Goal: Transaction & Acquisition: Purchase product/service

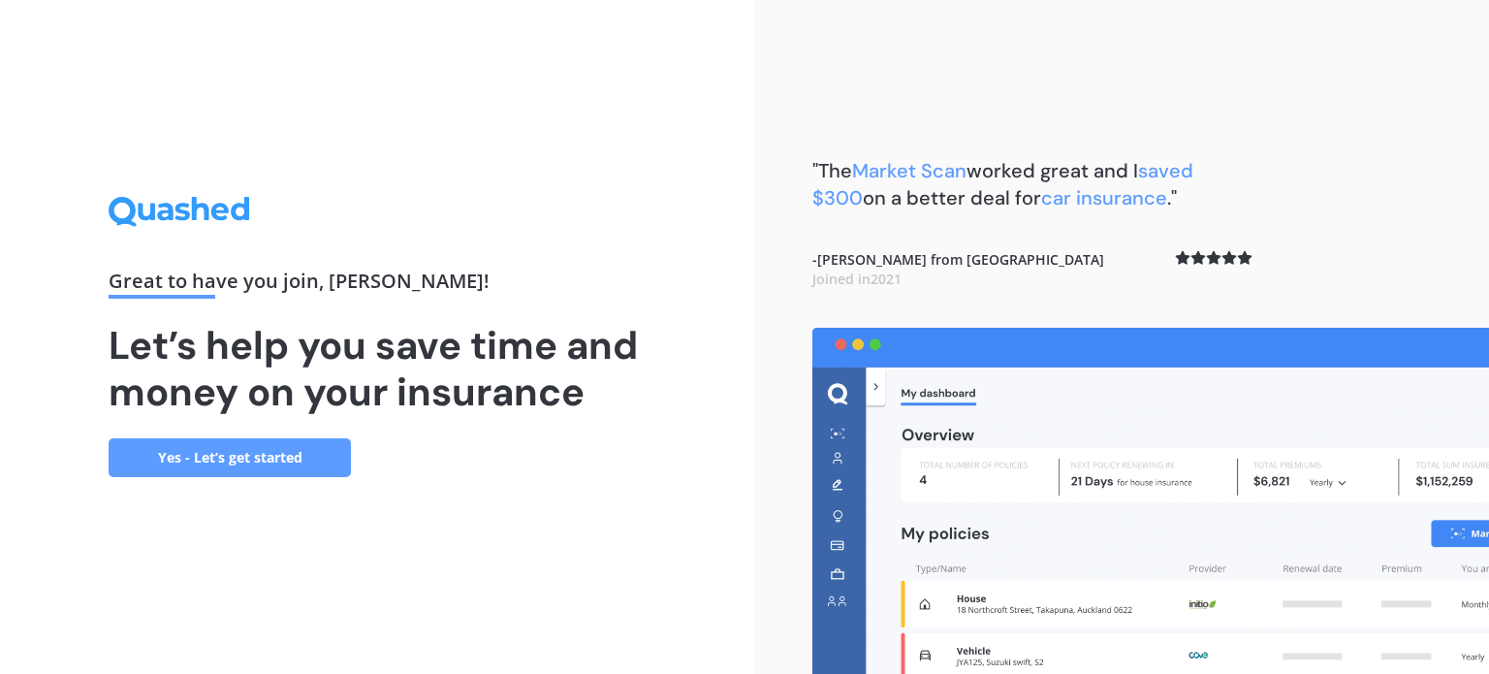
click at [295, 458] on link "Yes - Let’s get started" at bounding box center [230, 457] width 242 height 39
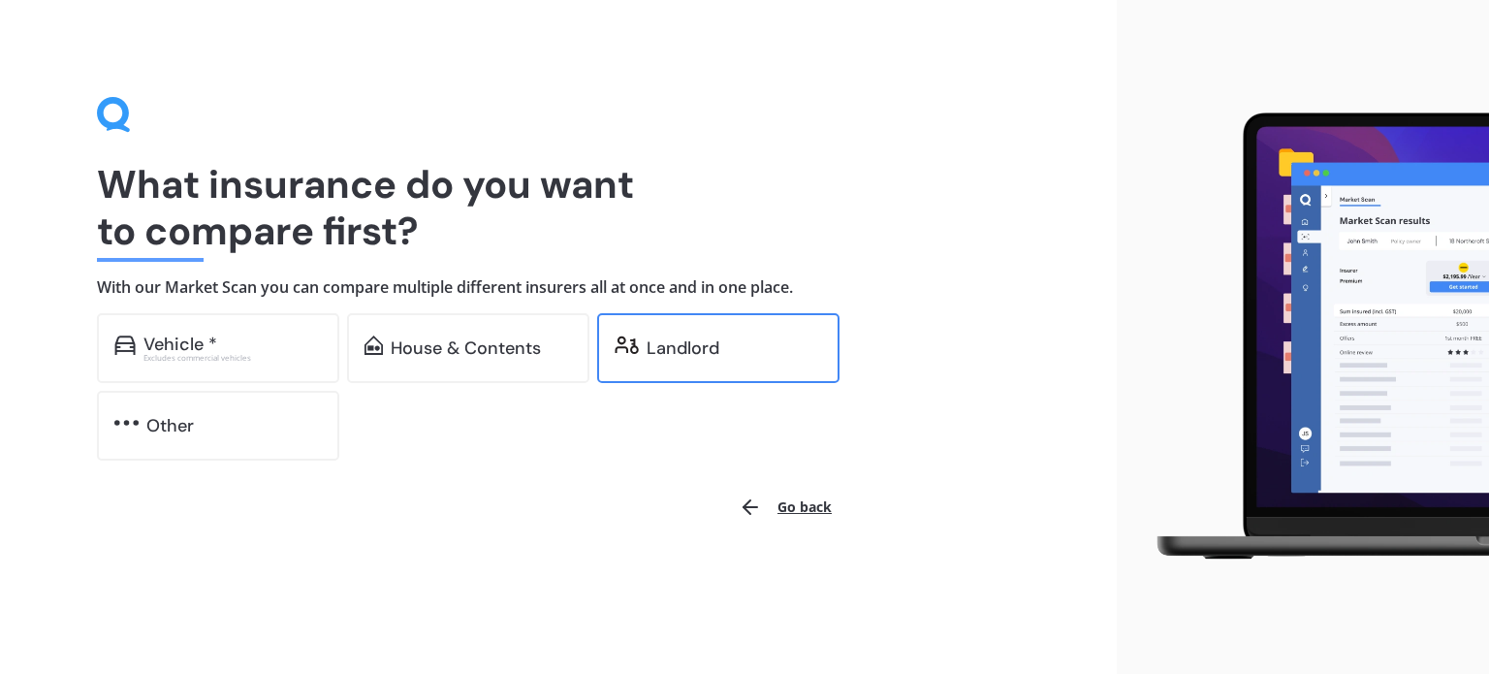
click at [702, 348] on div "Landlord" at bounding box center [683, 347] width 73 height 19
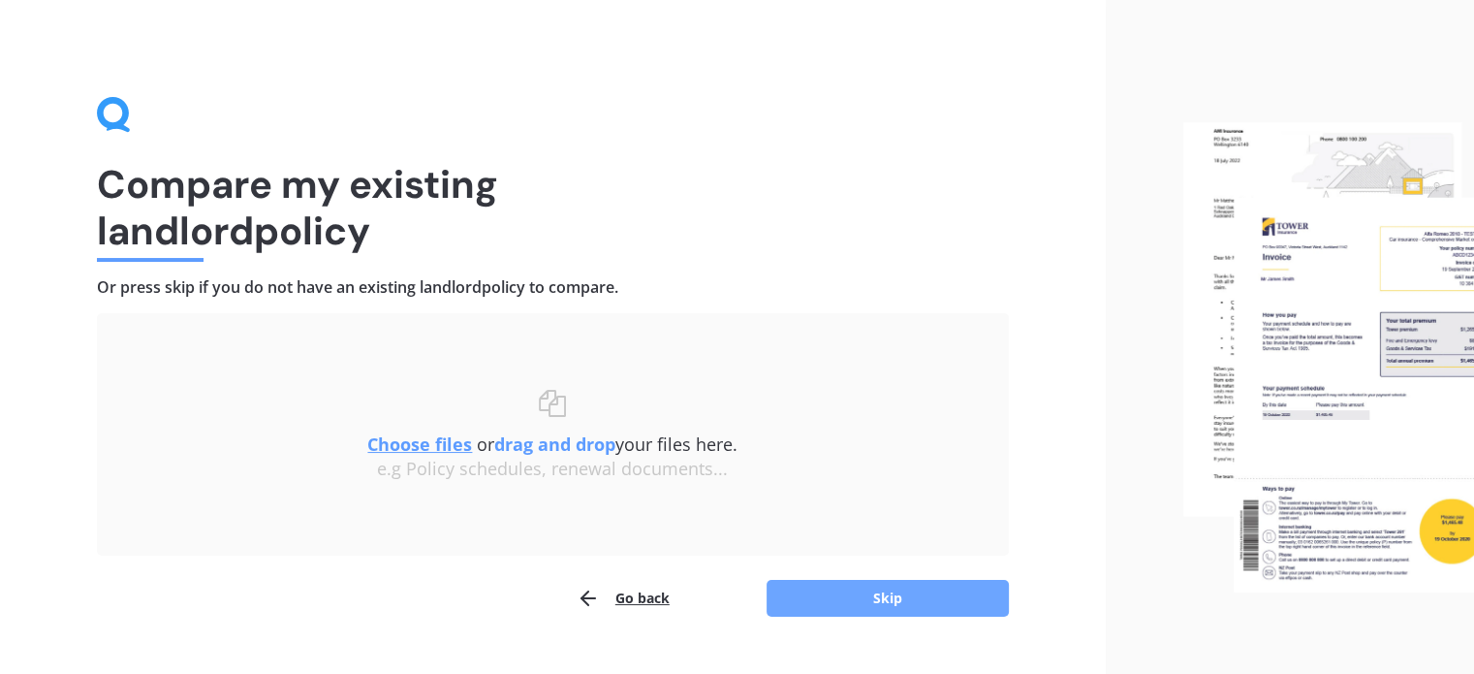
click at [898, 598] on button "Skip" at bounding box center [888, 598] width 242 height 37
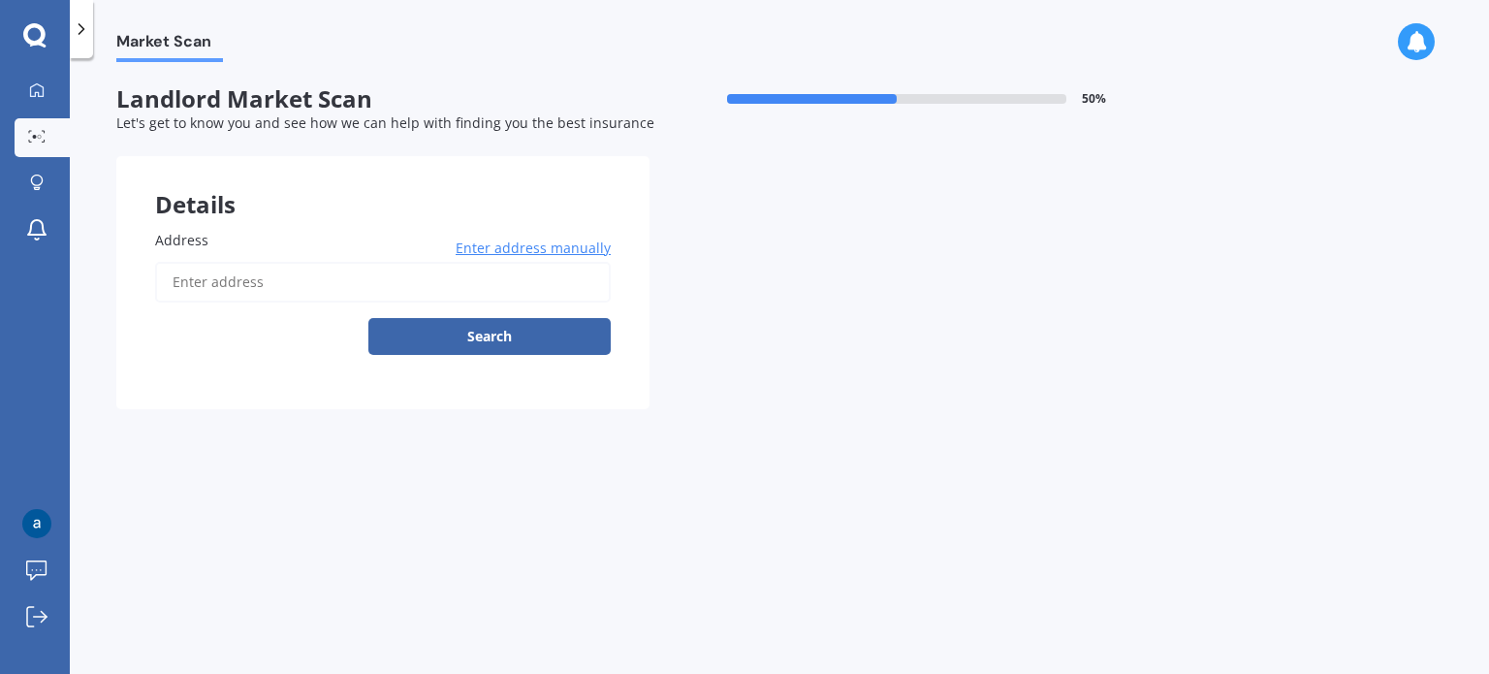
click at [192, 282] on input "Address" at bounding box center [383, 282] width 456 height 41
type input "[STREET_ADDRESS]"
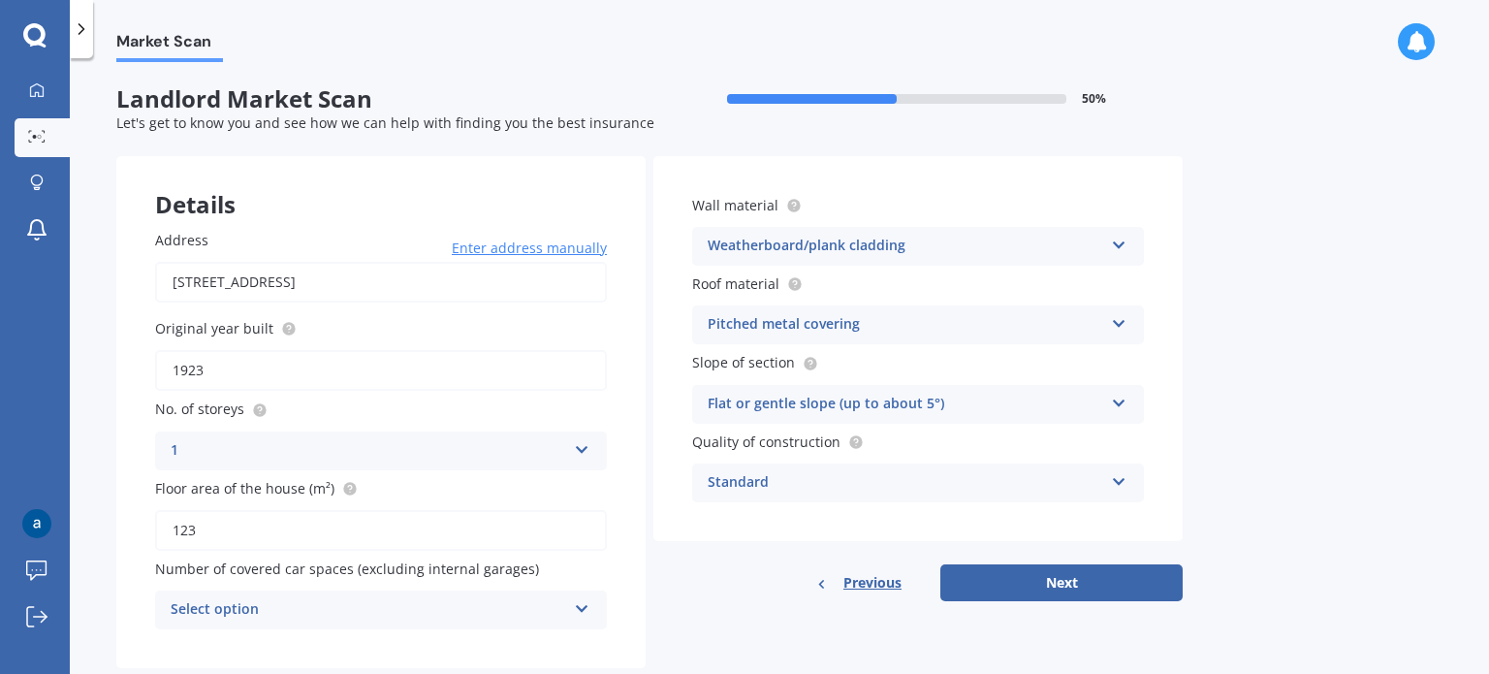
scroll to position [43, 0]
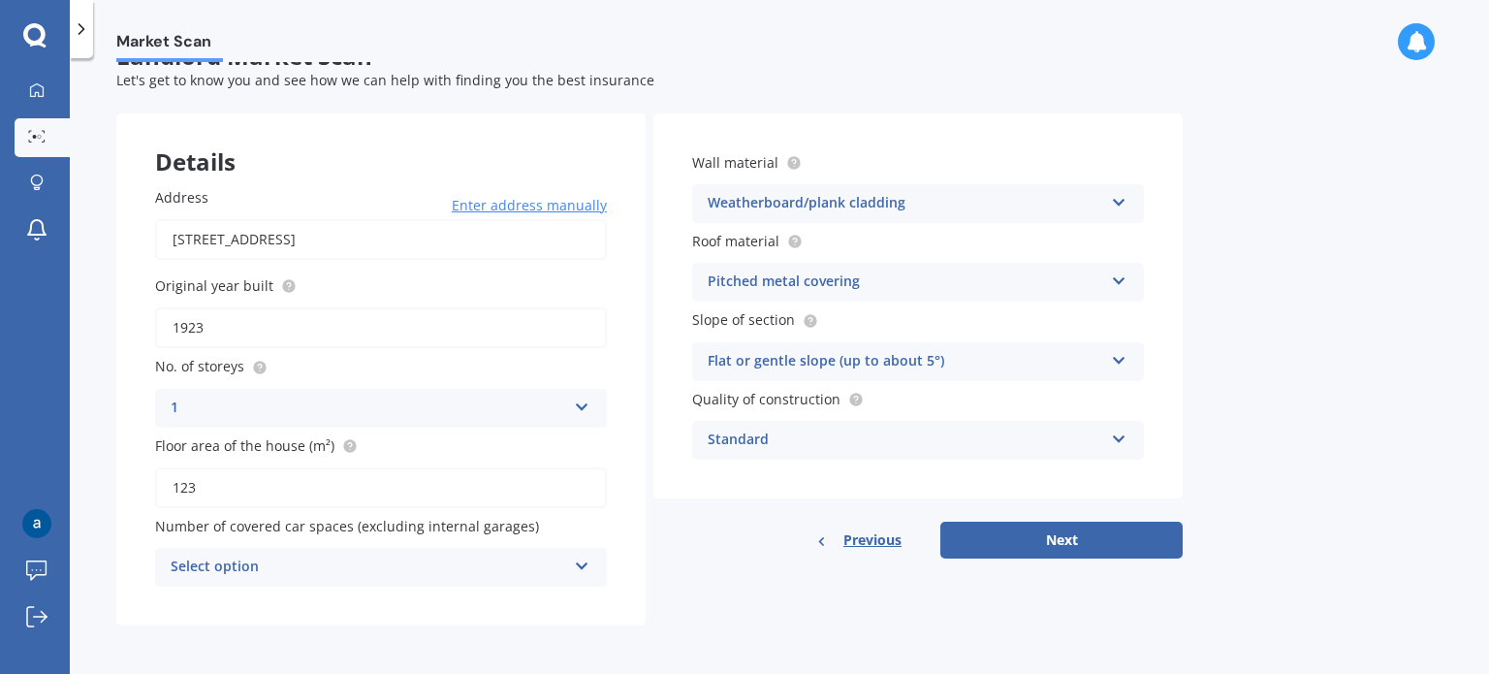
click at [582, 559] on icon at bounding box center [582, 562] width 16 height 14
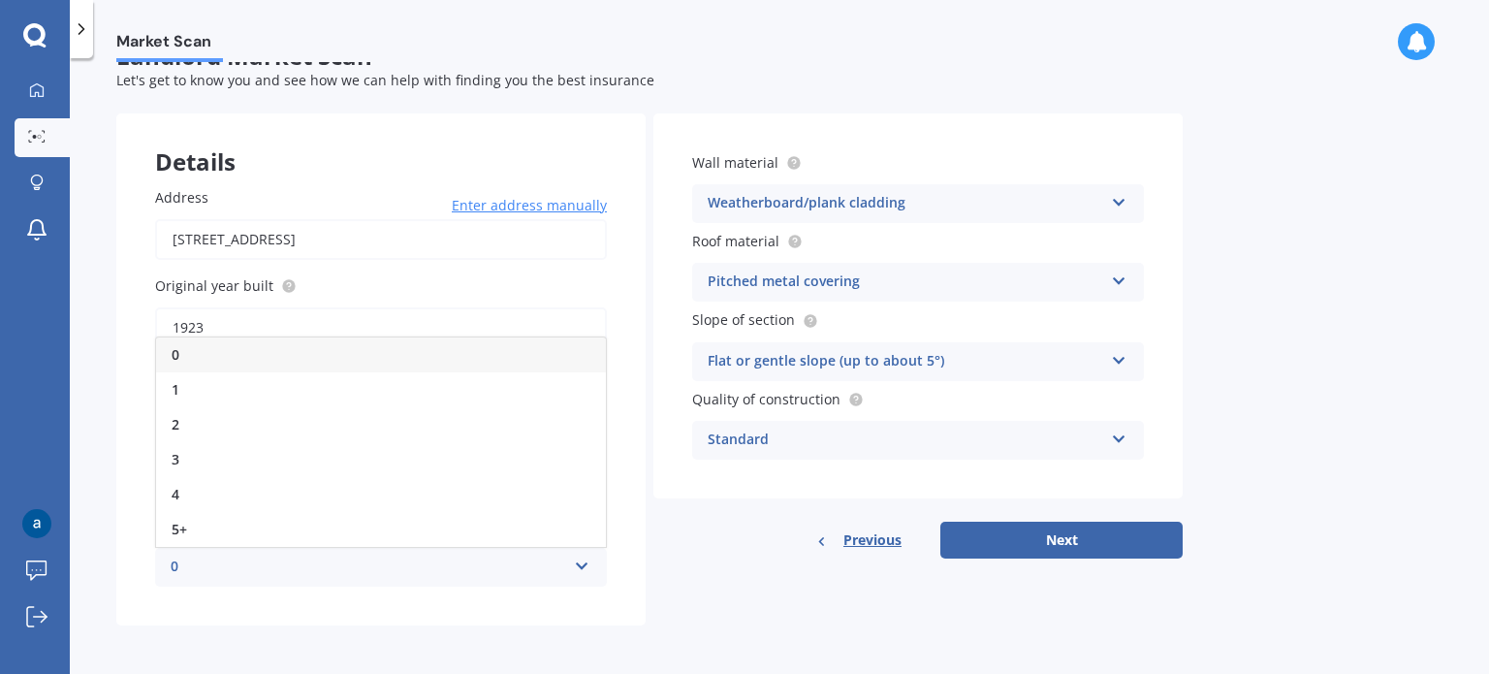
click at [201, 358] on div "0" at bounding box center [381, 354] width 450 height 35
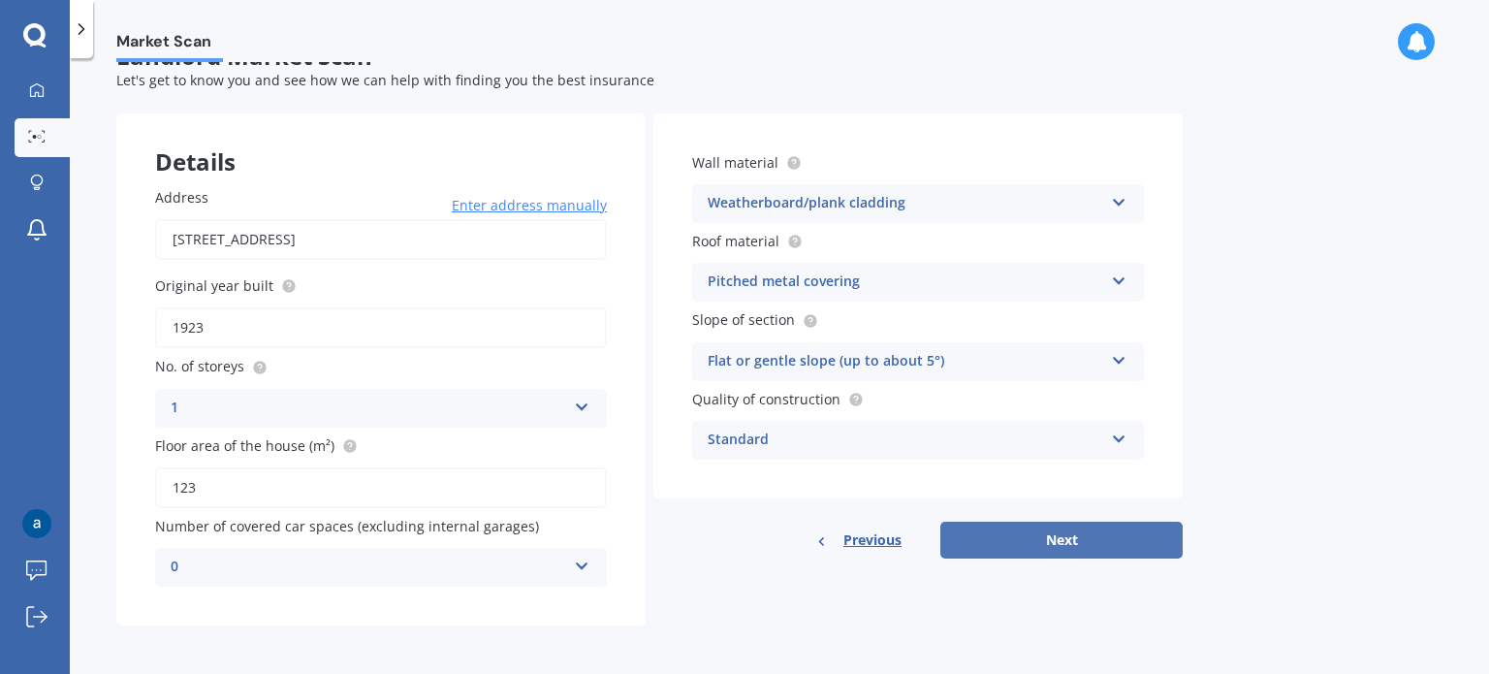
click at [1071, 542] on button "Next" at bounding box center [1061, 539] width 242 height 37
click at [1071, 542] on div "Details Address [STREET_ADDRESS][GEOGRAPHIC_DATA] Enter address manually Search…" at bounding box center [649, 369] width 1066 height 512
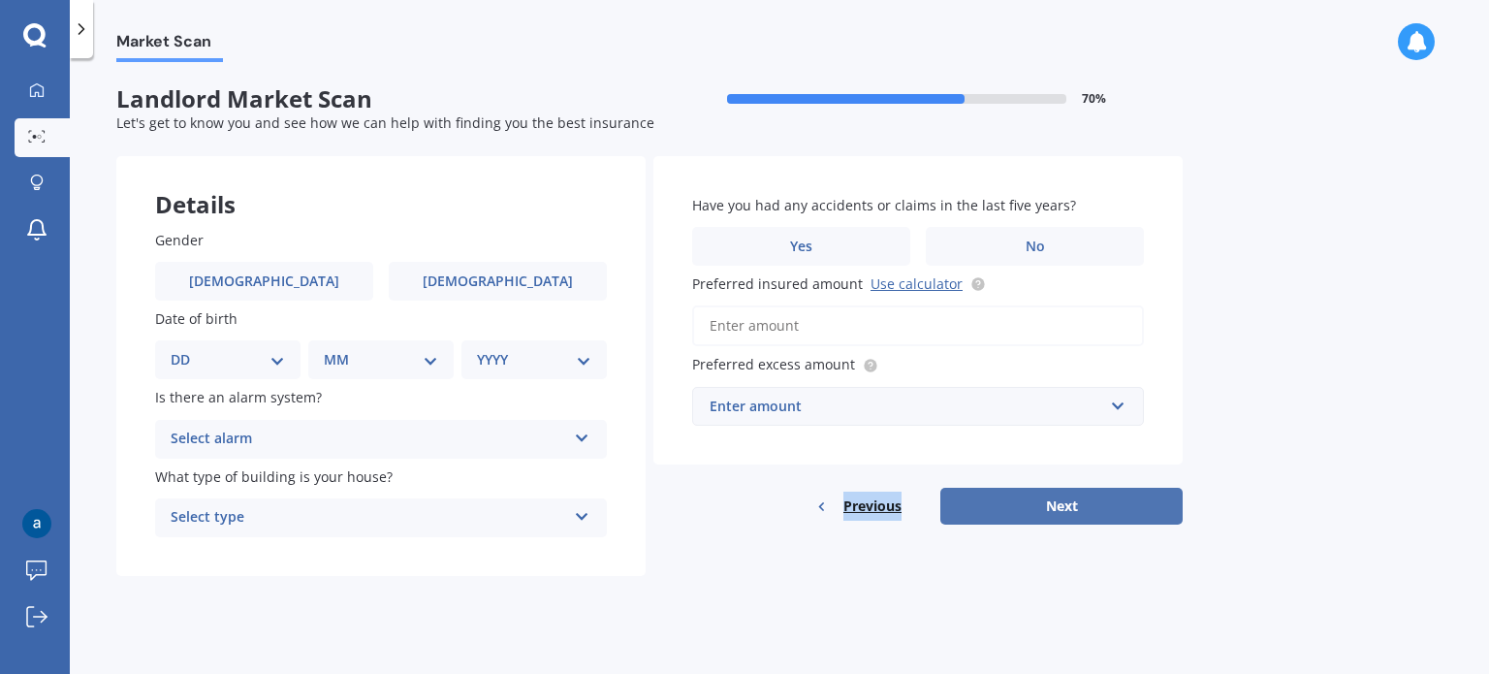
scroll to position [0, 0]
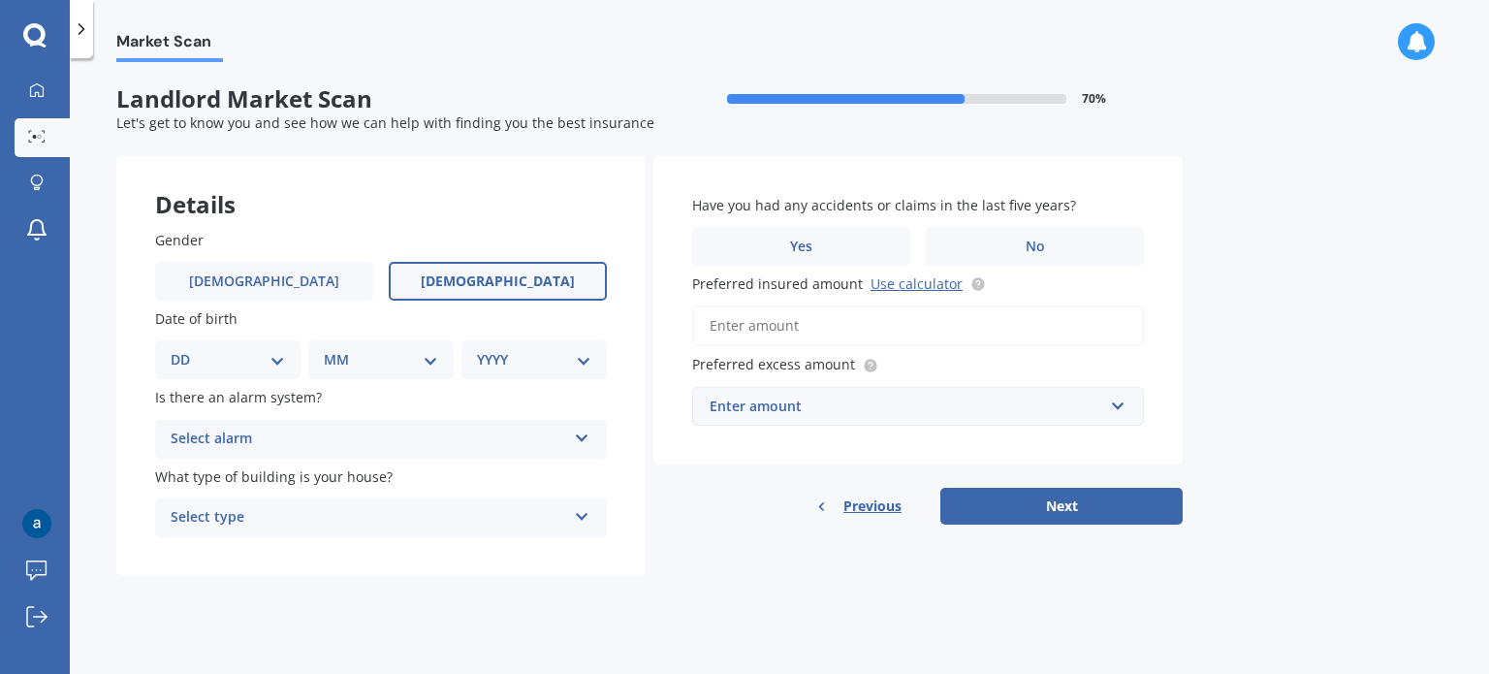
click at [521, 278] on span "[DEMOGRAPHIC_DATA]" at bounding box center [498, 281] width 154 height 16
click at [0, 0] on input "[DEMOGRAPHIC_DATA]" at bounding box center [0, 0] width 0 height 0
click at [278, 358] on select "DD 01 02 03 04 05 06 07 08 09 10 11 12 13 14 15 16 17 18 19 20 21 22 23 24 25 2…" at bounding box center [228, 359] width 114 height 21
select select "27"
click at [186, 349] on select "DD 01 02 03 04 05 06 07 08 09 10 11 12 13 14 15 16 17 18 19 20 21 22 23 24 25 2…" at bounding box center [228, 359] width 114 height 21
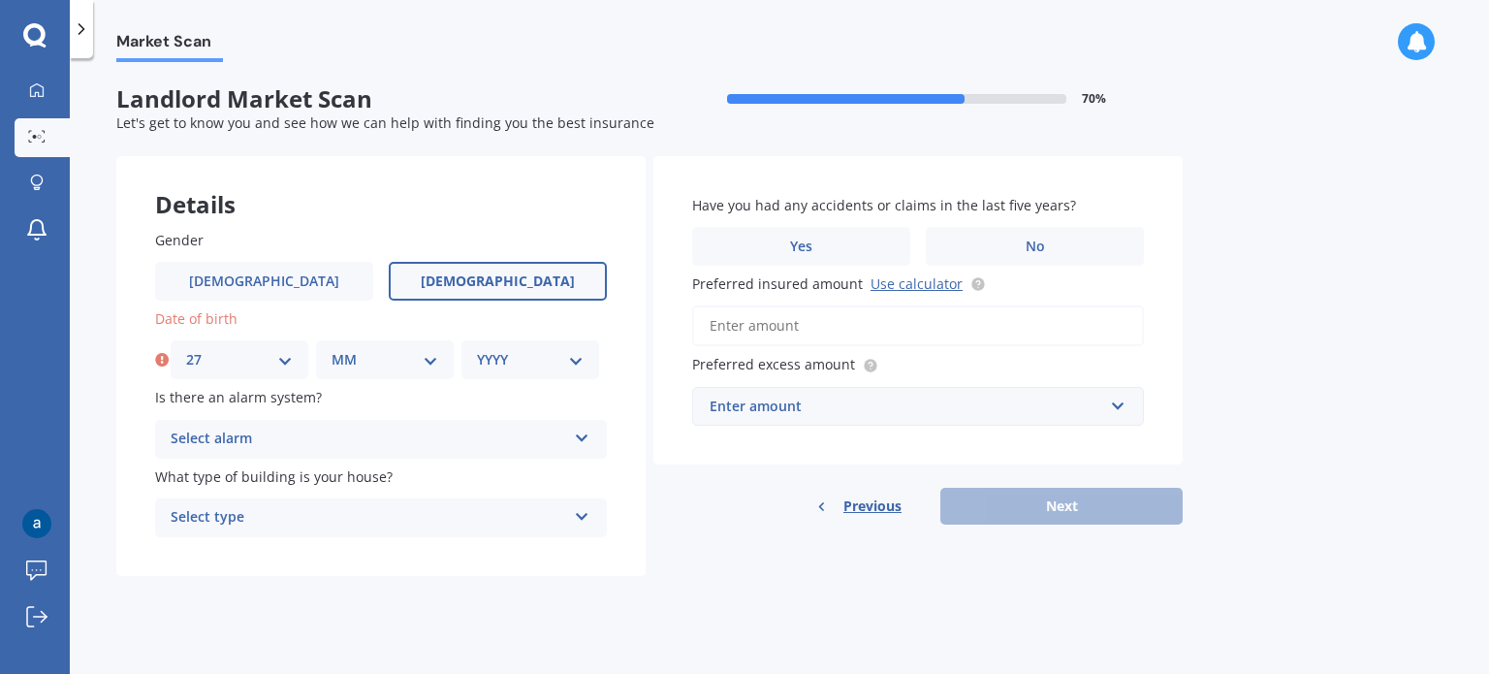
click at [424, 365] on select "MM 01 02 03 04 05 06 07 08 09 10 11 12" at bounding box center [384, 359] width 107 height 21
select select "11"
click at [331, 349] on select "MM 01 02 03 04 05 06 07 08 09 10 11 12" at bounding box center [384, 359] width 107 height 21
click at [574, 361] on select "YYYY 2009 2008 2007 2006 2005 2004 2003 2002 2001 2000 1999 1998 1997 1996 1995…" at bounding box center [530, 359] width 107 height 21
select select "1958"
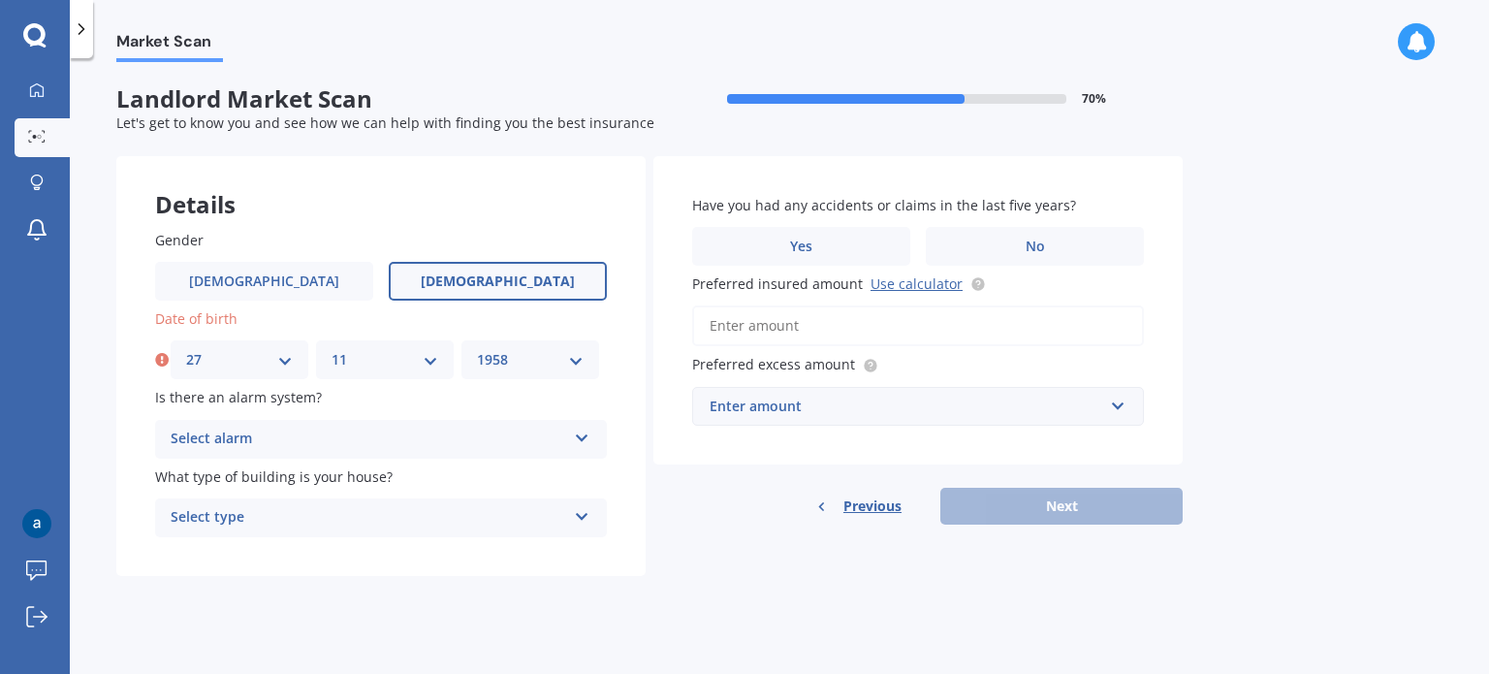
click at [477, 349] on select "YYYY 2009 2008 2007 2006 2005 2004 2003 2002 2001 2000 1999 1998 1997 1996 1995…" at bounding box center [530, 359] width 107 height 21
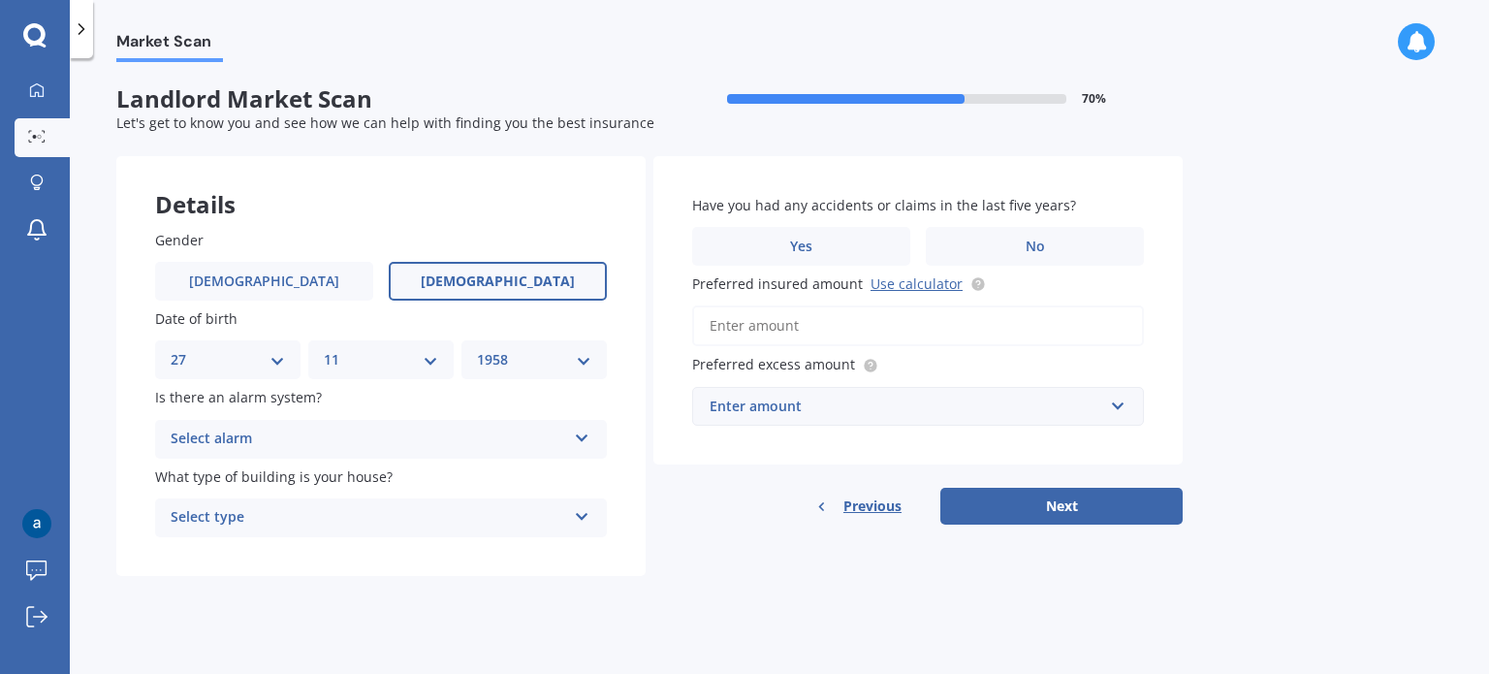
click at [587, 441] on div "Select alarm Yes, monitored Yes, not monitored No" at bounding box center [381, 439] width 452 height 39
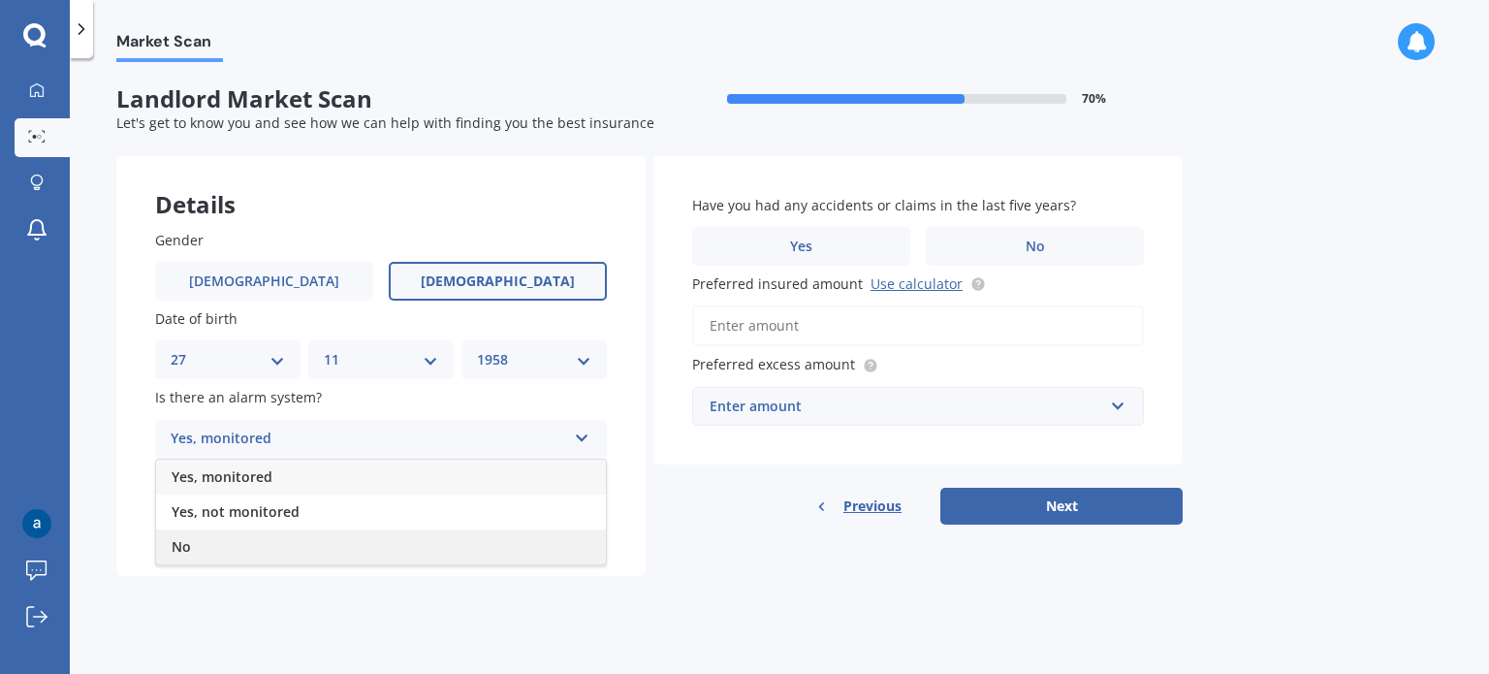
click at [248, 550] on div "No" at bounding box center [381, 546] width 450 height 35
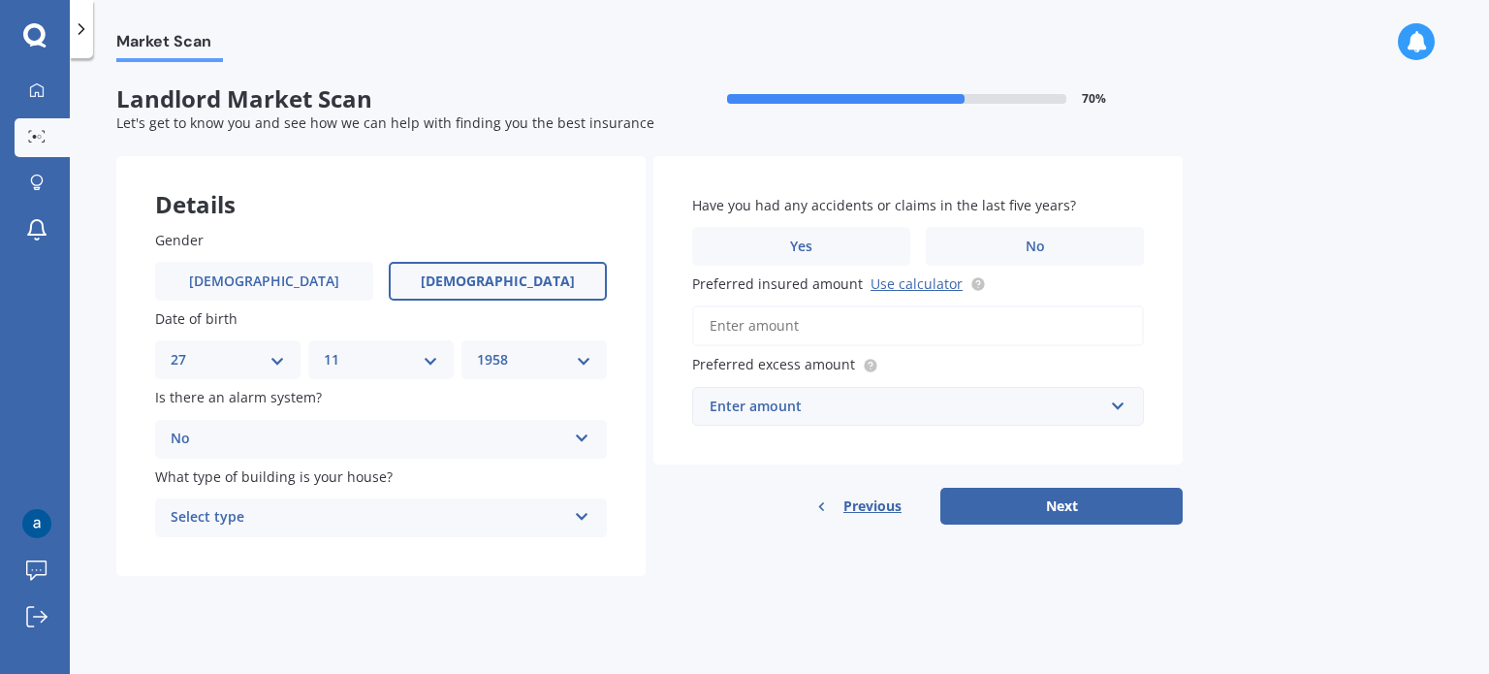
click at [582, 518] on icon at bounding box center [582, 513] width 16 height 14
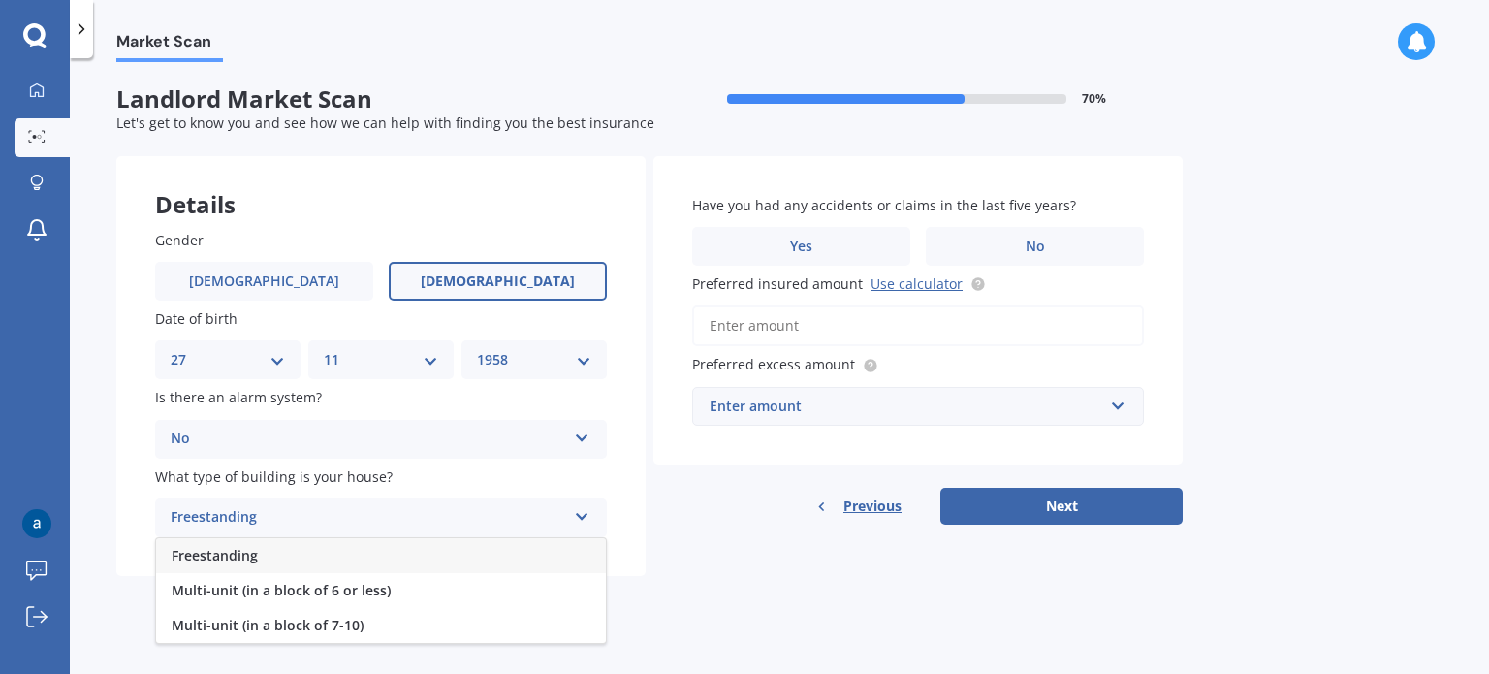
click at [271, 557] on div "Freestanding" at bounding box center [381, 555] width 450 height 35
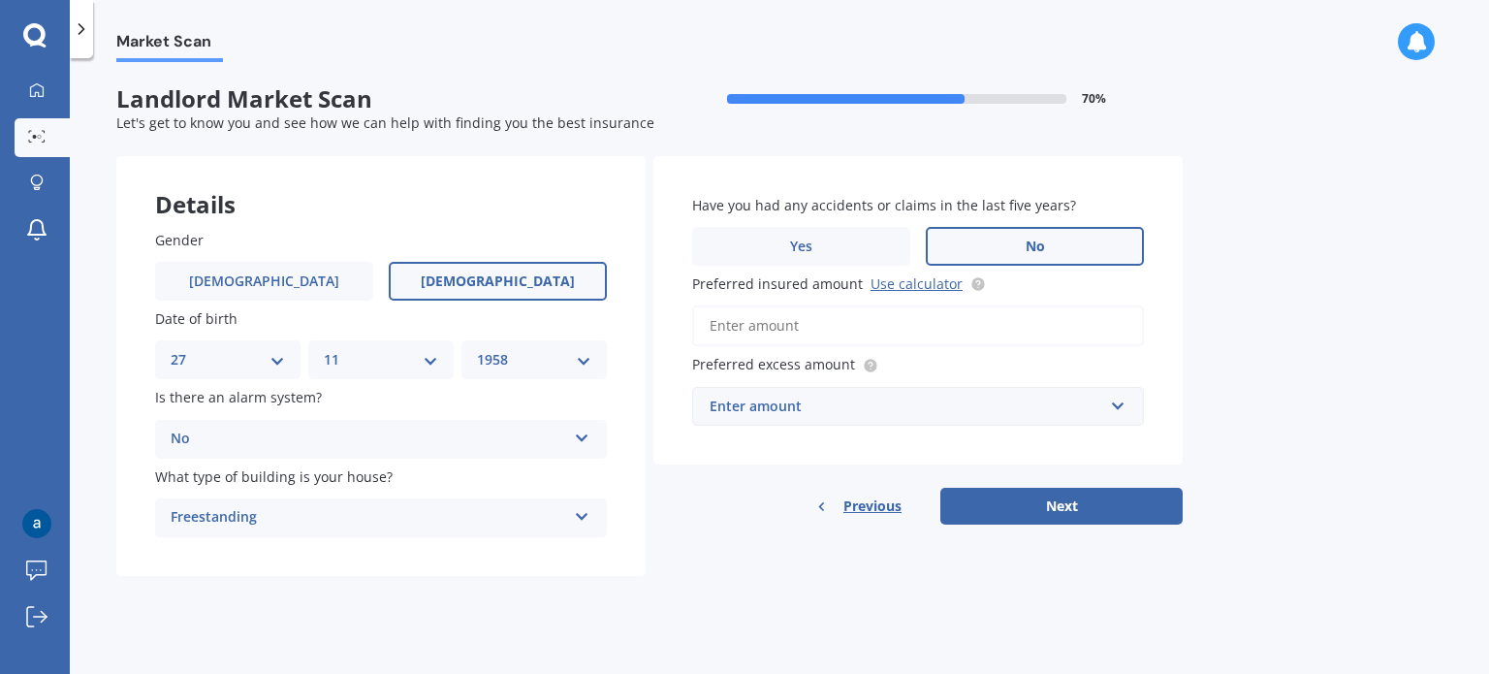
click at [1032, 247] on span "No" at bounding box center [1034, 246] width 19 height 16
click at [0, 0] on input "No" at bounding box center [0, 0] width 0 height 0
click at [899, 285] on link "Use calculator" at bounding box center [916, 283] width 92 height 18
click at [840, 329] on input "Preferred insured amount Use calculator" at bounding box center [918, 325] width 452 height 41
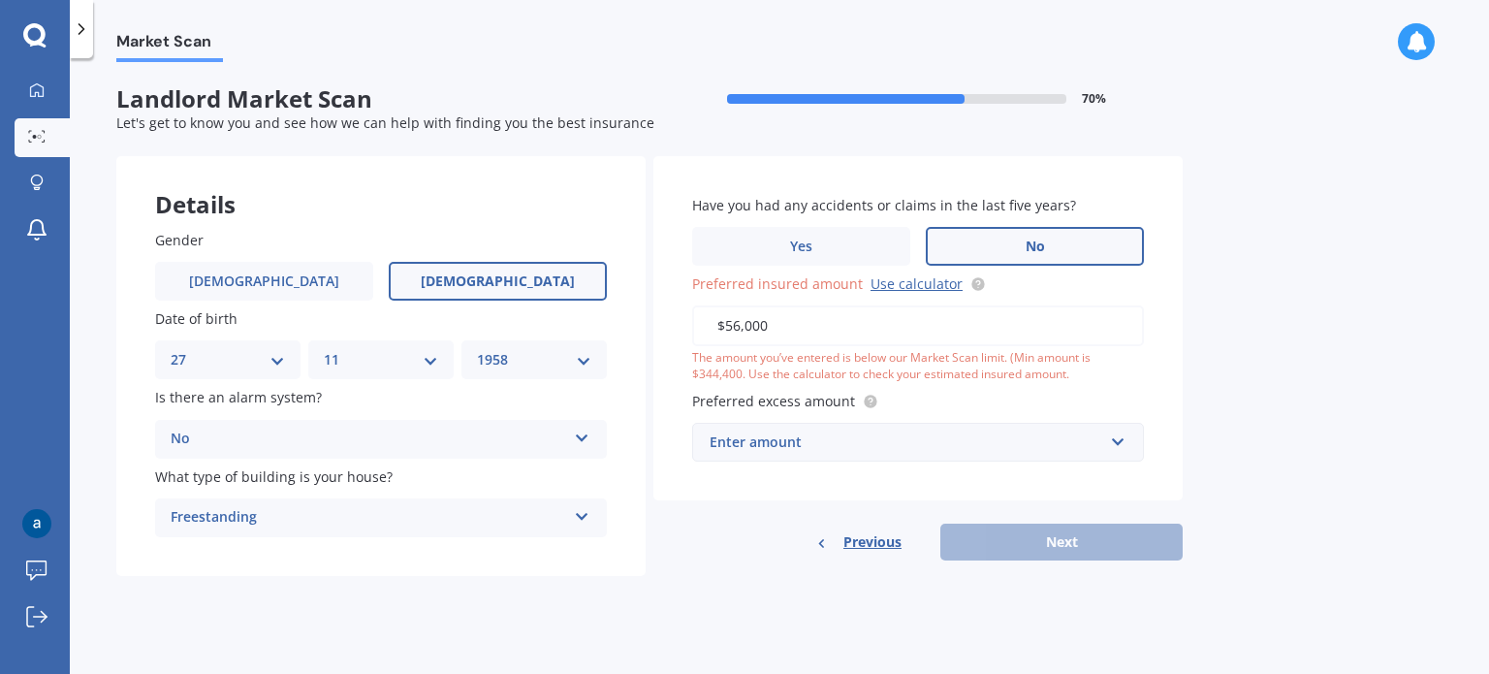
click at [740, 325] on input "$56,000" at bounding box center [918, 325] width 452 height 41
type input "$0"
type input "$5"
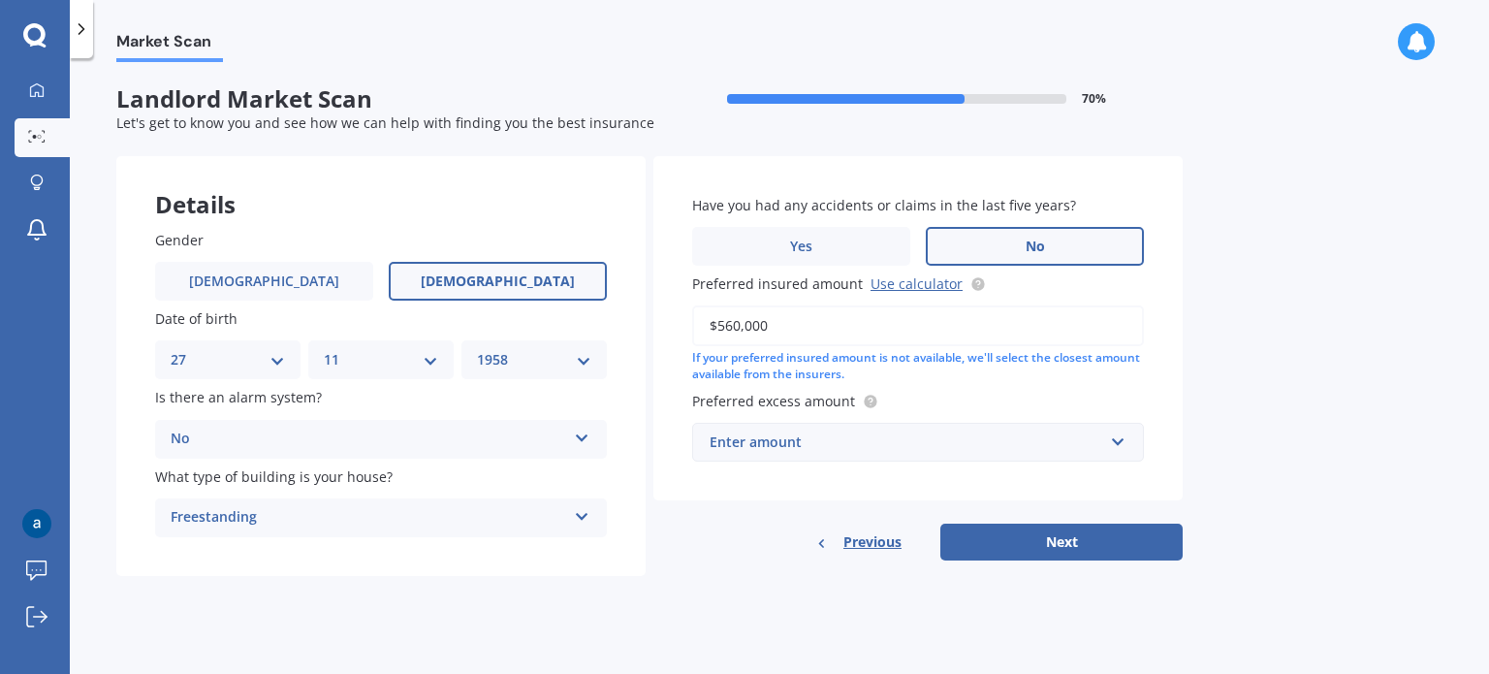
type input "$560,000"
click at [1120, 441] on input "text" at bounding box center [911, 442] width 434 height 37
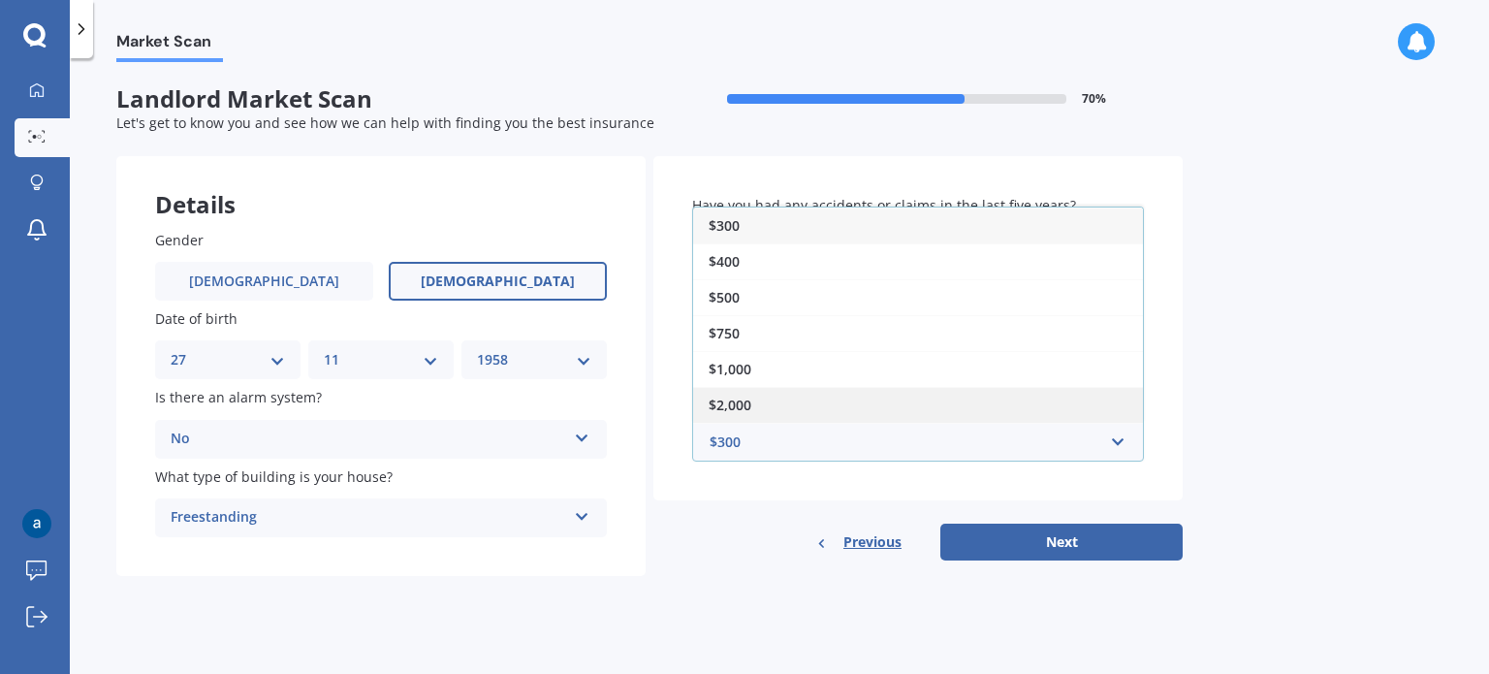
click at [750, 403] on div "$2,000" at bounding box center [918, 405] width 450 height 36
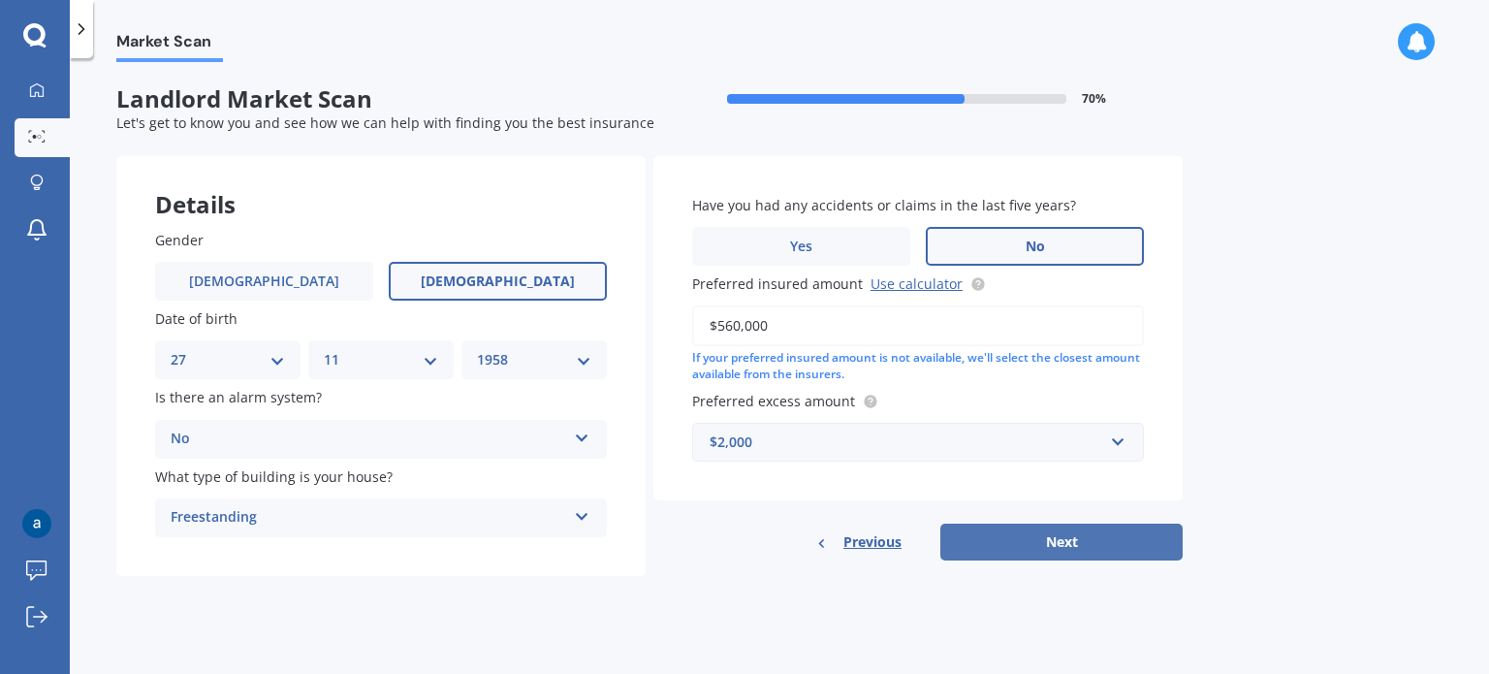
click at [1093, 542] on button "Next" at bounding box center [1061, 541] width 242 height 37
select select "27"
select select "11"
select select "1958"
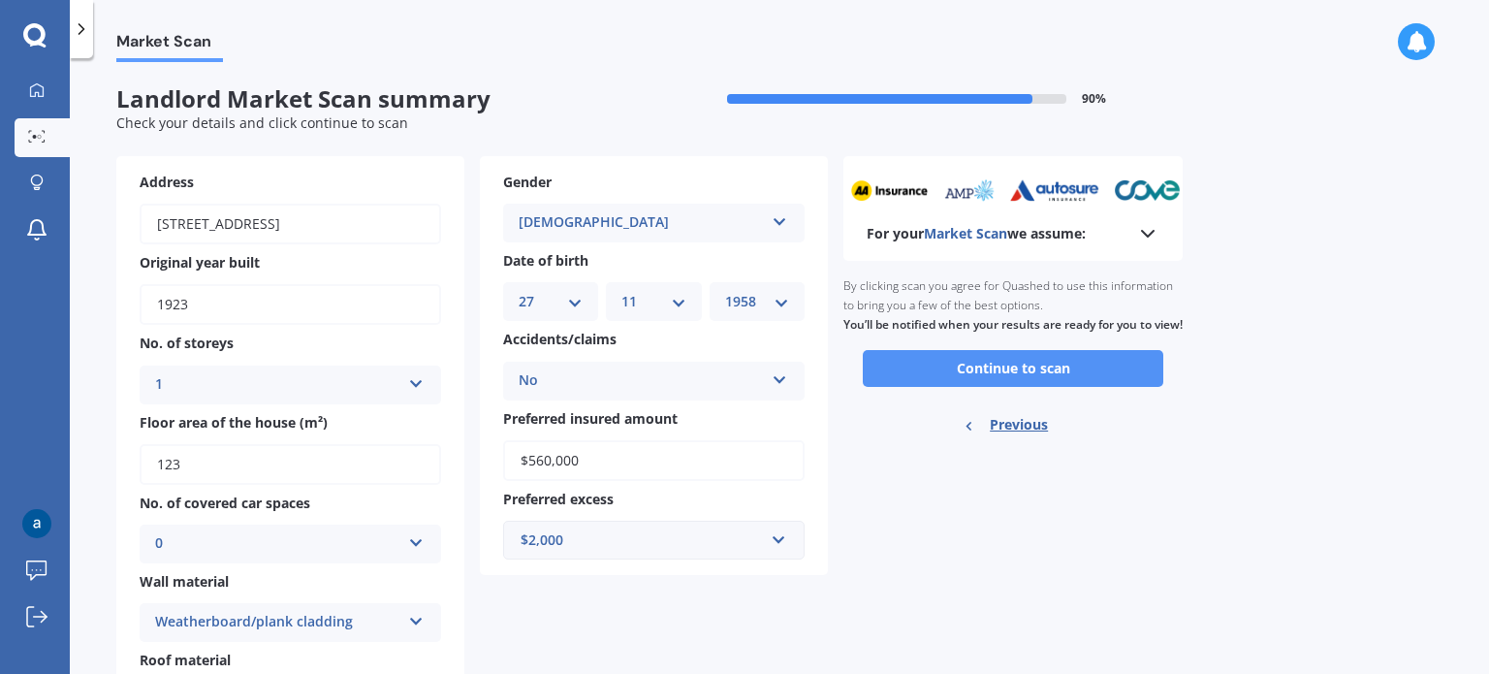
click at [1018, 387] on button "Continue to scan" at bounding box center [1013, 368] width 300 height 37
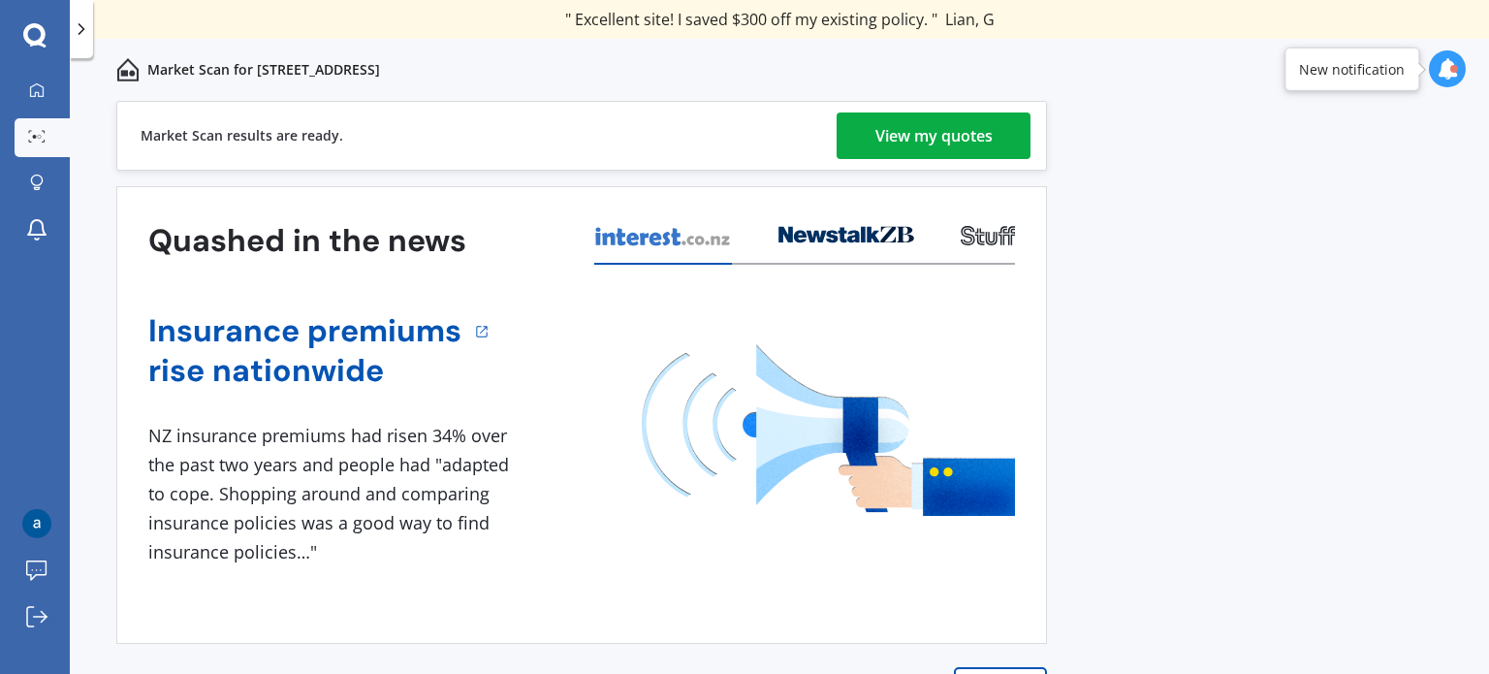
click at [950, 133] on div "View my quotes" at bounding box center [933, 135] width 117 height 47
